Goal: Information Seeking & Learning: Learn about a topic

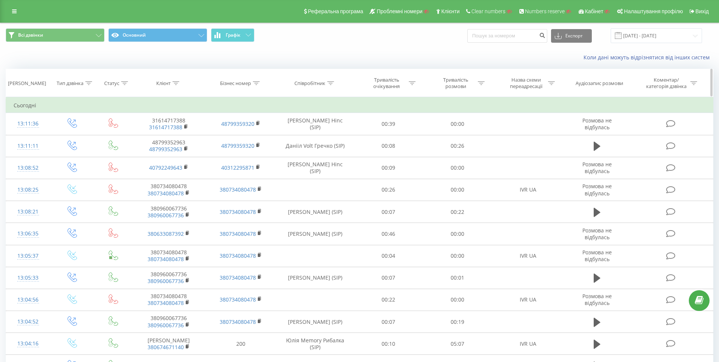
click at [335, 82] on div "Співробітник" at bounding box center [315, 83] width 77 height 6
click at [473, 56] on div "Коли дані можуть відрізнятися вiд інших систем" at bounding box center [494, 58] width 449 height 8
click at [307, 55] on div "Коли дані можуть відрізнятися вiд інших систем" at bounding box center [494, 58] width 449 height 8
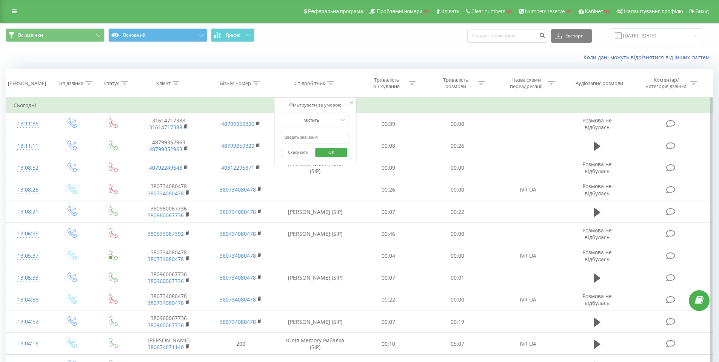
click at [351, 105] on div at bounding box center [352, 103] width 4 height 8
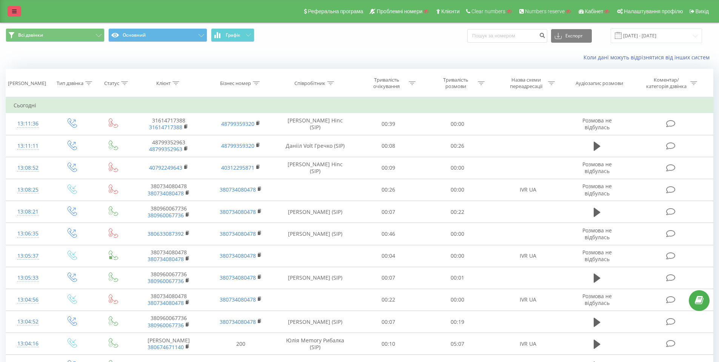
click at [9, 6] on link at bounding box center [15, 11] width 14 height 11
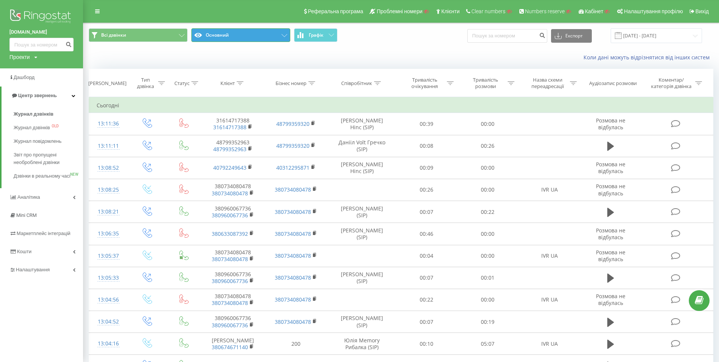
click at [245, 36] on button "Основний" at bounding box center [240, 35] width 99 height 14
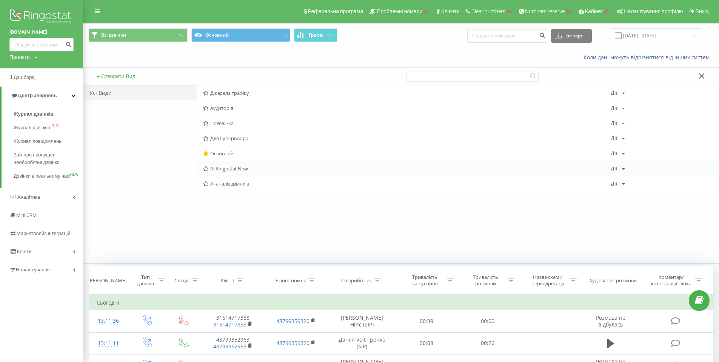
click at [242, 168] on span "AI Ringostat New" at bounding box center [407, 168] width 408 height 5
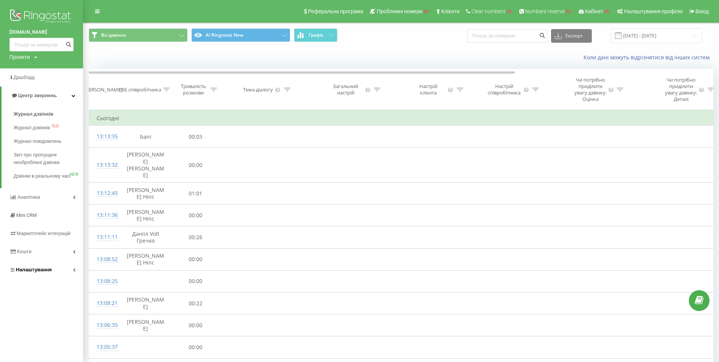
click at [70, 275] on link "Налаштування" at bounding box center [41, 269] width 83 height 18
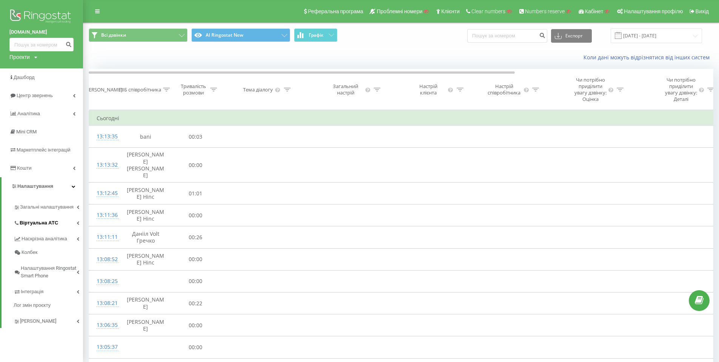
click at [77, 223] on icon at bounding box center [78, 223] width 3 height 4
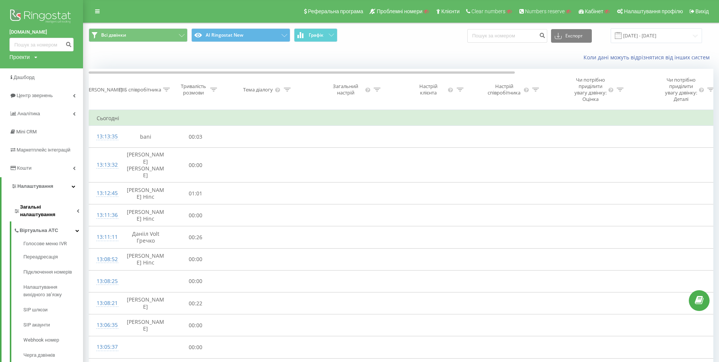
click at [77, 209] on icon at bounding box center [78, 211] width 3 height 4
click at [53, 237] on span "AI analytics NEW" at bounding box center [40, 241] width 34 height 8
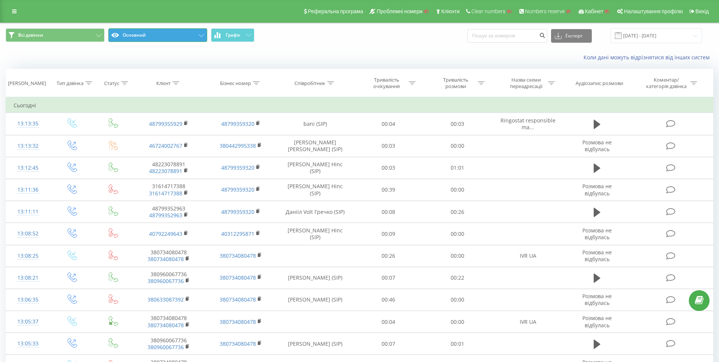
click at [194, 32] on button "Основний" at bounding box center [157, 35] width 99 height 14
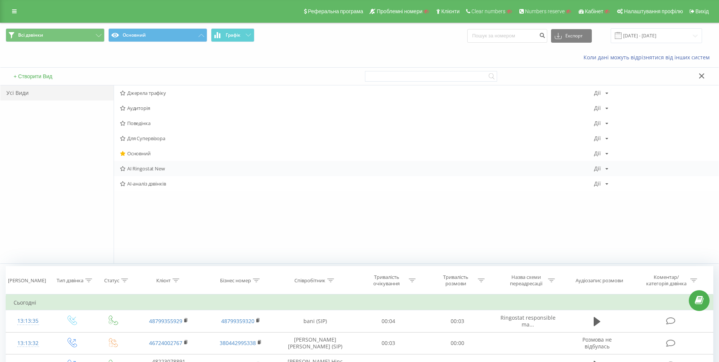
click at [165, 165] on div "AI Ringostat New Дії Редагувати Копіювати Видалити За замовчуванням Поділитися" at bounding box center [416, 168] width 605 height 15
click at [155, 166] on span "AI Ringostat New" at bounding box center [357, 168] width 474 height 5
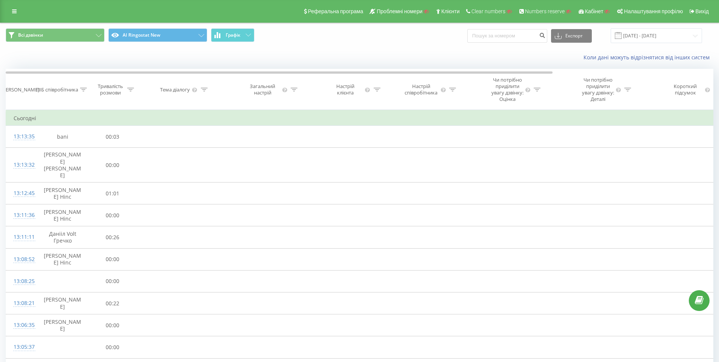
click at [79, 93] on div "ПІБ співробітника" at bounding box center [61, 89] width 51 height 6
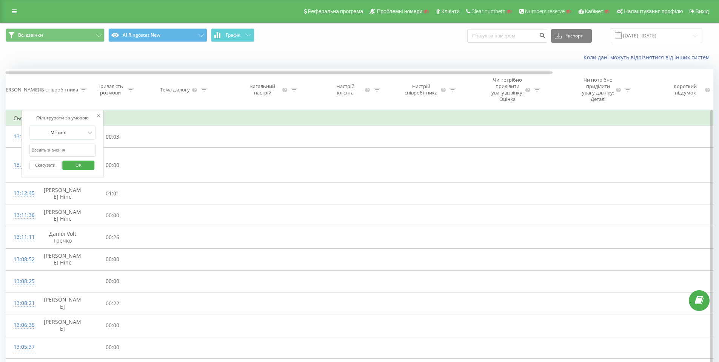
click at [65, 156] on input "text" at bounding box center [62, 149] width 66 height 13
type input "02:00"
click at [86, 171] on span "OK" at bounding box center [78, 165] width 21 height 12
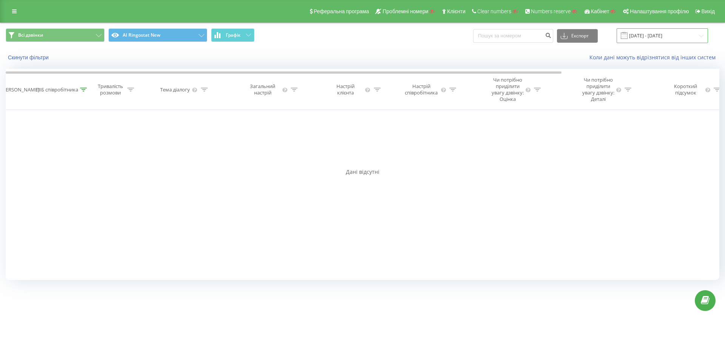
click at [661, 32] on input "[DATE] - [DATE]" at bounding box center [661, 35] width 91 height 15
click at [17, 15] on link at bounding box center [15, 11] width 14 height 11
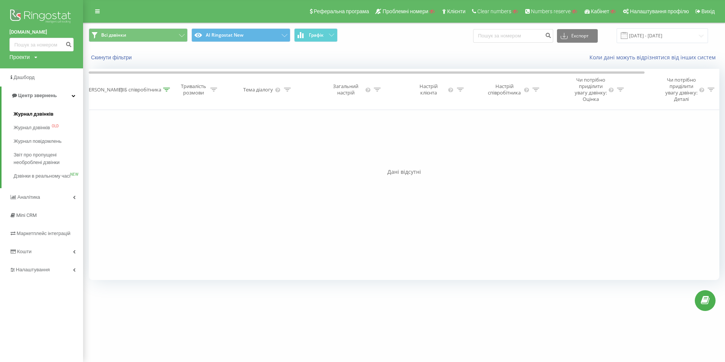
click at [49, 114] on span "Журнал дзвінків" at bounding box center [34, 114] width 40 height 8
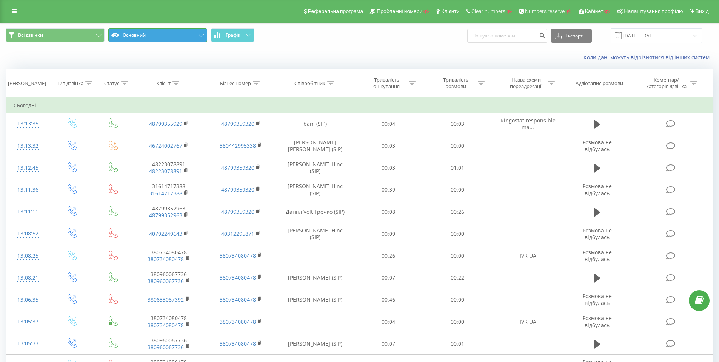
click at [202, 37] on button "Основний" at bounding box center [157, 35] width 99 height 14
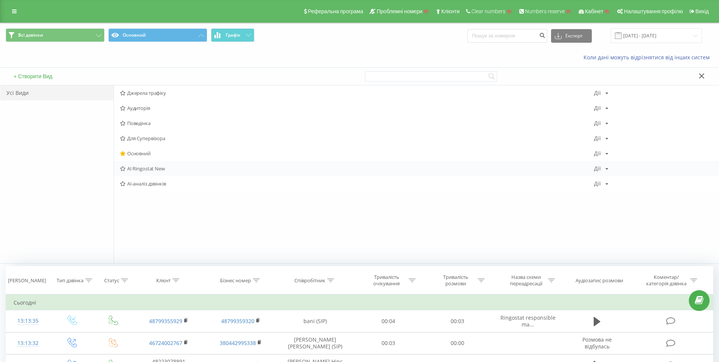
click at [168, 168] on span "AI Ringostat New" at bounding box center [357, 168] width 474 height 5
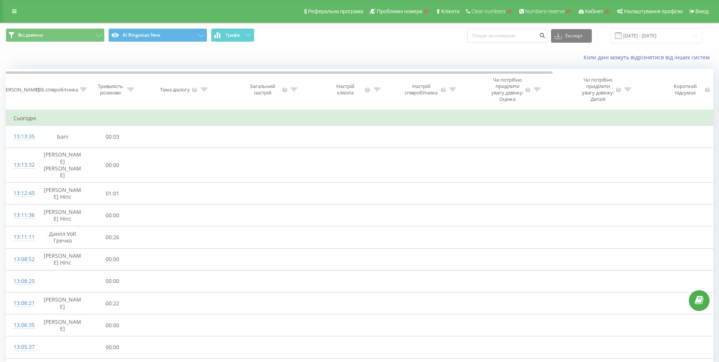
click at [131, 90] on div at bounding box center [130, 89] width 7 height 6
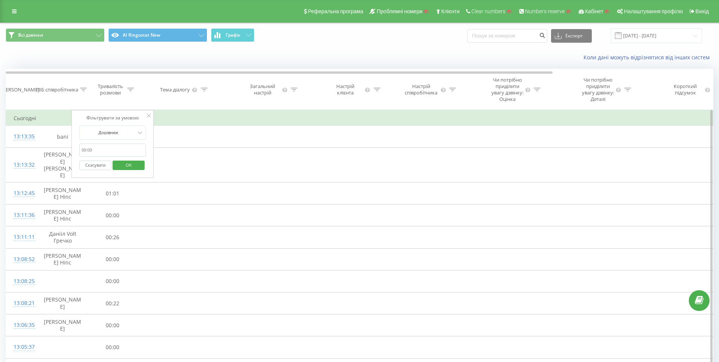
click at [120, 154] on input "text" at bounding box center [112, 149] width 66 height 13
type input "02:00"
click at [128, 171] on span "OK" at bounding box center [128, 165] width 21 height 12
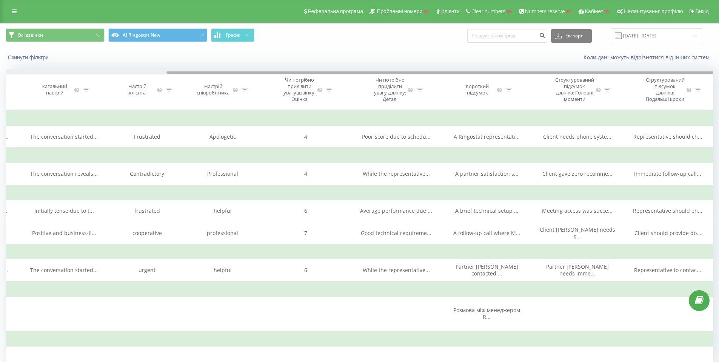
drag, startPoint x: 540, startPoint y: 72, endPoint x: 720, endPoint y: 80, distance: 179.9
click at [719, 80] on html "ringostat.com Проекти Пошук Дашборд Центр звернень Журнал дзвінків Журнал дзвін…" at bounding box center [359, 181] width 719 height 362
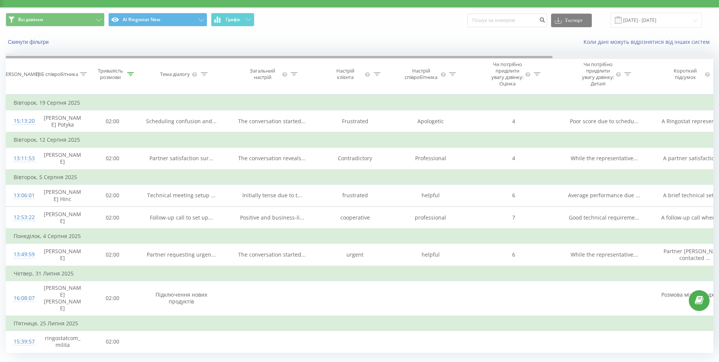
drag, startPoint x: 561, startPoint y: 57, endPoint x: 268, endPoint y: 69, distance: 293.6
click at [268, 69] on div "Дата дзвінка ПІБ співробітника Тривалість розмови Тема діалогу Загальний настрі…" at bounding box center [360, 73] width 708 height 41
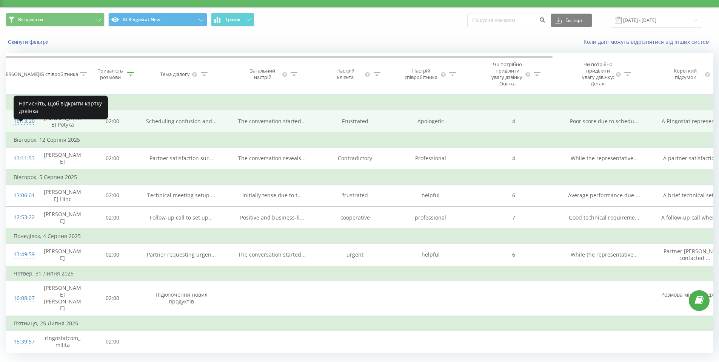
click at [23, 128] on div "15:13:20" at bounding box center [21, 121] width 15 height 15
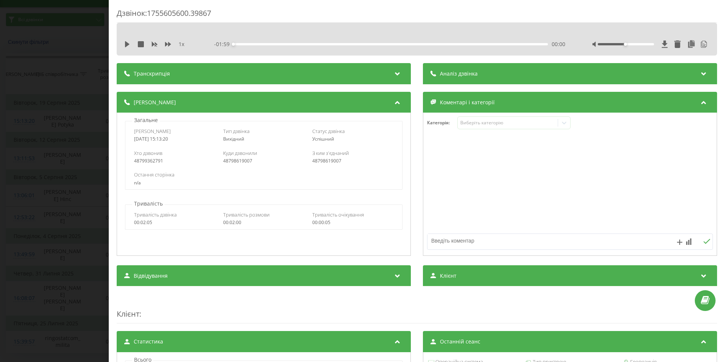
click at [370, 78] on div "Транскрипція" at bounding box center [264, 73] width 294 height 21
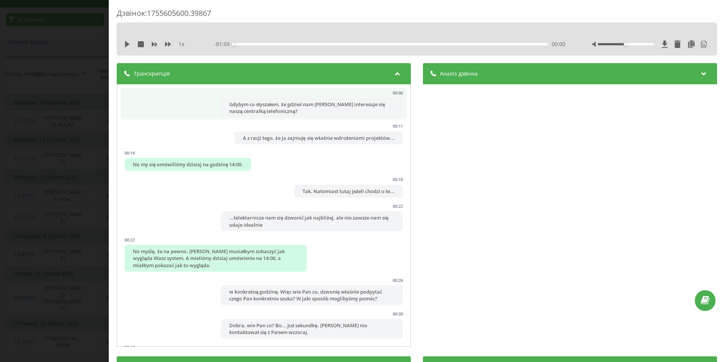
scroll to position [136, 0]
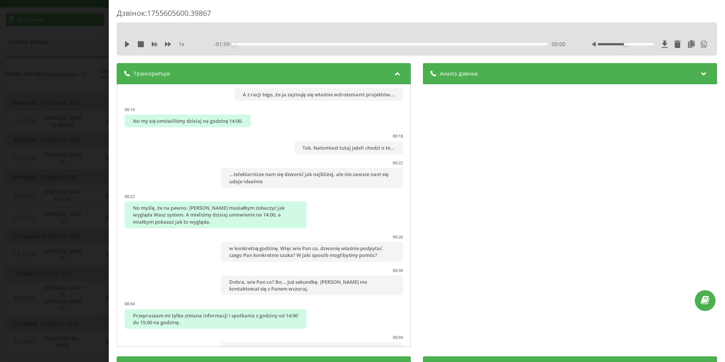
click at [513, 74] on div "Аналіз дзвінка" at bounding box center [570, 73] width 294 height 21
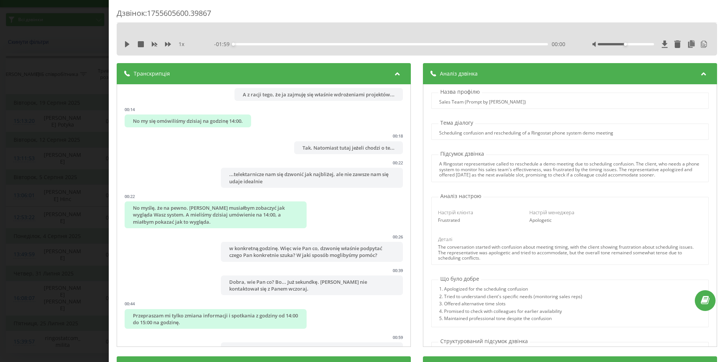
drag, startPoint x: 438, startPoint y: 166, endPoint x: 635, endPoint y: 184, distance: 197.9
click at [635, 184] on div "Назва профілю Sales Team (Prompt by Skyline) Тема діалогу Scheduling confusion …" at bounding box center [570, 215] width 294 height 263
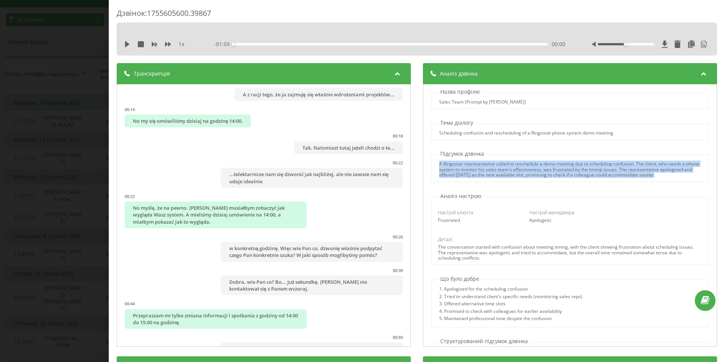
drag, startPoint x: 666, startPoint y: 175, endPoint x: 433, endPoint y: 165, distance: 232.8
click at [433, 165] on div "A Ringostat representative called to reschedule a demo meeting due to schedulin…" at bounding box center [569, 169] width 276 height 16
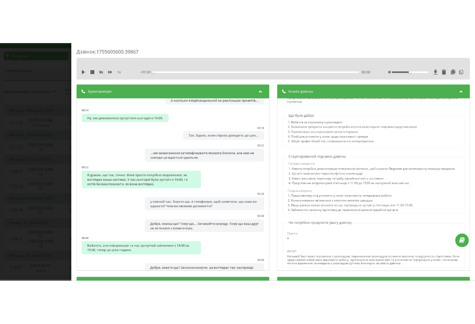
scroll to position [0, 0]
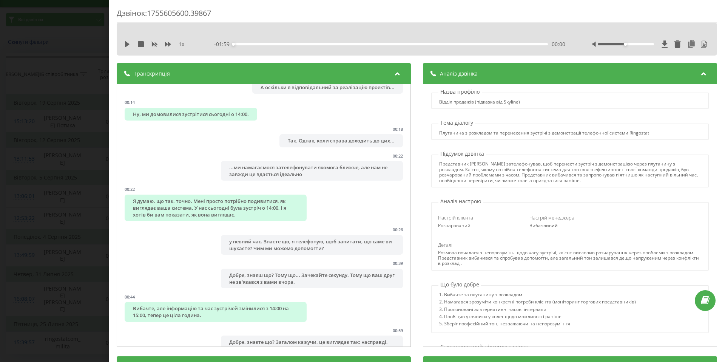
click at [95, 178] on div "Дзвінок : 1755605600.39867 1 х - 01:59 00:00 00:00 Транскрипція 00:00 Ну і що? …" at bounding box center [362, 181] width 725 height 362
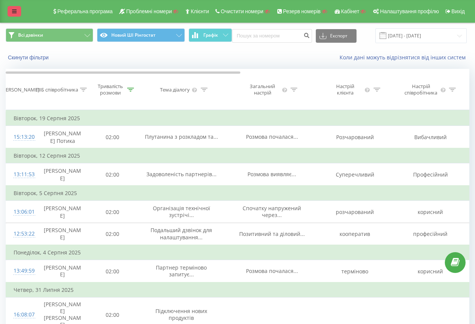
click at [12, 14] on link at bounding box center [15, 11] width 14 height 11
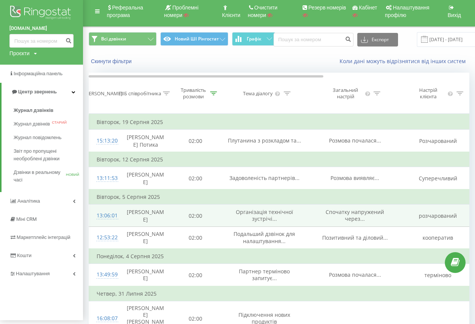
scroll to position [5, 0]
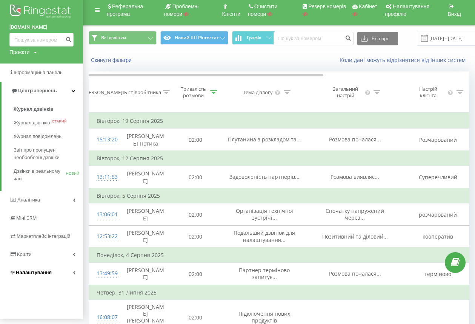
click at [73, 271] on icon at bounding box center [74, 272] width 3 height 4
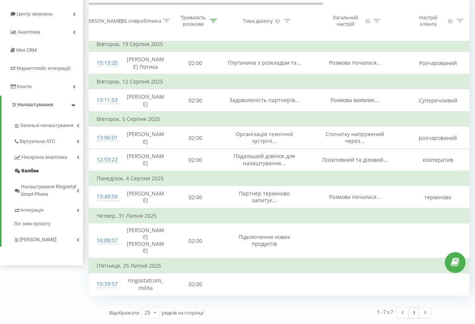
scroll to position [96, 0]
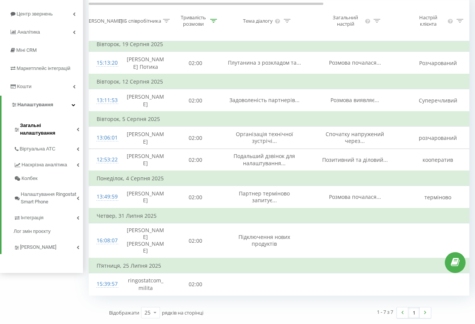
click at [73, 122] on span "Загальні налаштування" at bounding box center [48, 129] width 57 height 15
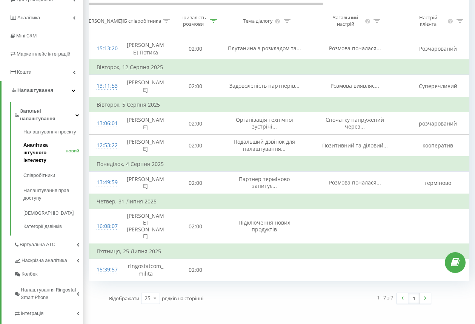
click at [45, 145] on font "Аналітика штучного інтелекту" at bounding box center [35, 152] width 24 height 21
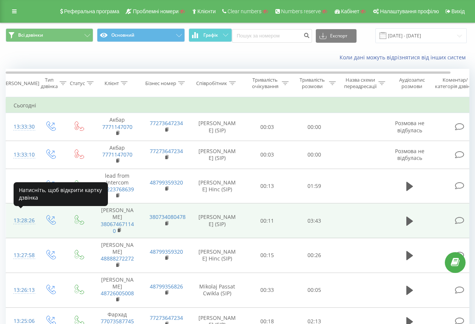
click at [29, 217] on div "13:28:26" at bounding box center [21, 220] width 15 height 15
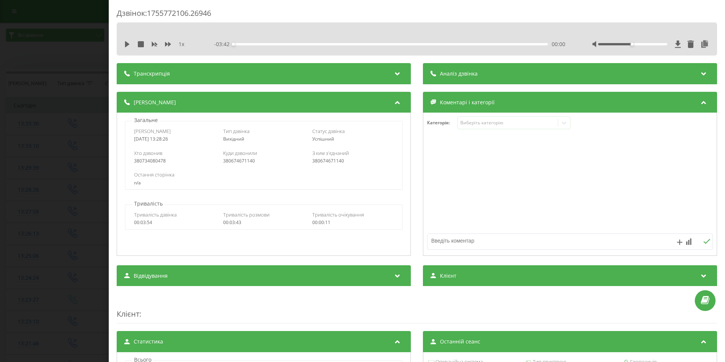
click at [83, 53] on div "Дзвінок : 1755772106.26946 1 x - 03:42 00:00 00:00 Транскрипція Для AI-аналізу …" at bounding box center [362, 181] width 725 height 362
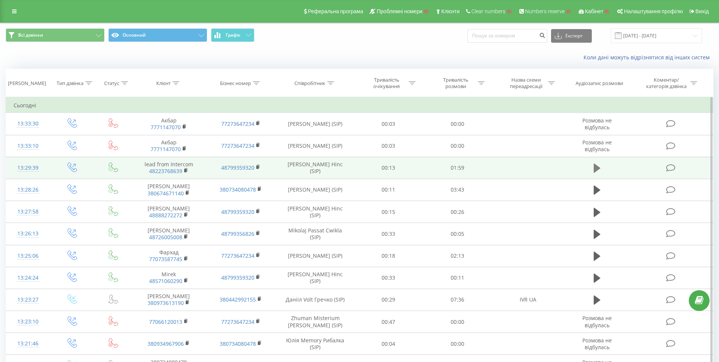
click at [481, 168] on icon at bounding box center [597, 167] width 7 height 9
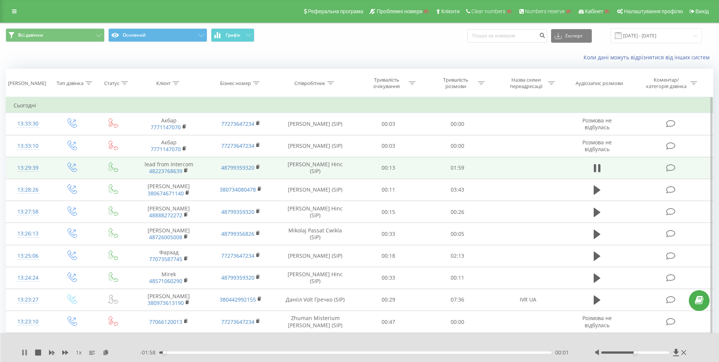
click at [25, 323] on icon at bounding box center [25, 352] width 6 height 6
click at [481, 82] on icon at bounding box center [693, 83] width 7 height 4
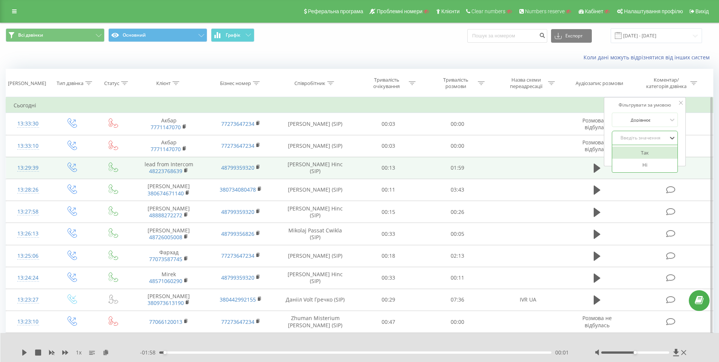
click at [481, 136] on div "Введіть значення" at bounding box center [641, 138] width 54 height 6
click at [437, 32] on div "Всі дзвінки Основний Графік Експорт .csv .xls .xlsx 21.07.2025 - 21.08.2025" at bounding box center [360, 35] width 708 height 15
